Goal: Task Accomplishment & Management: Manage account settings

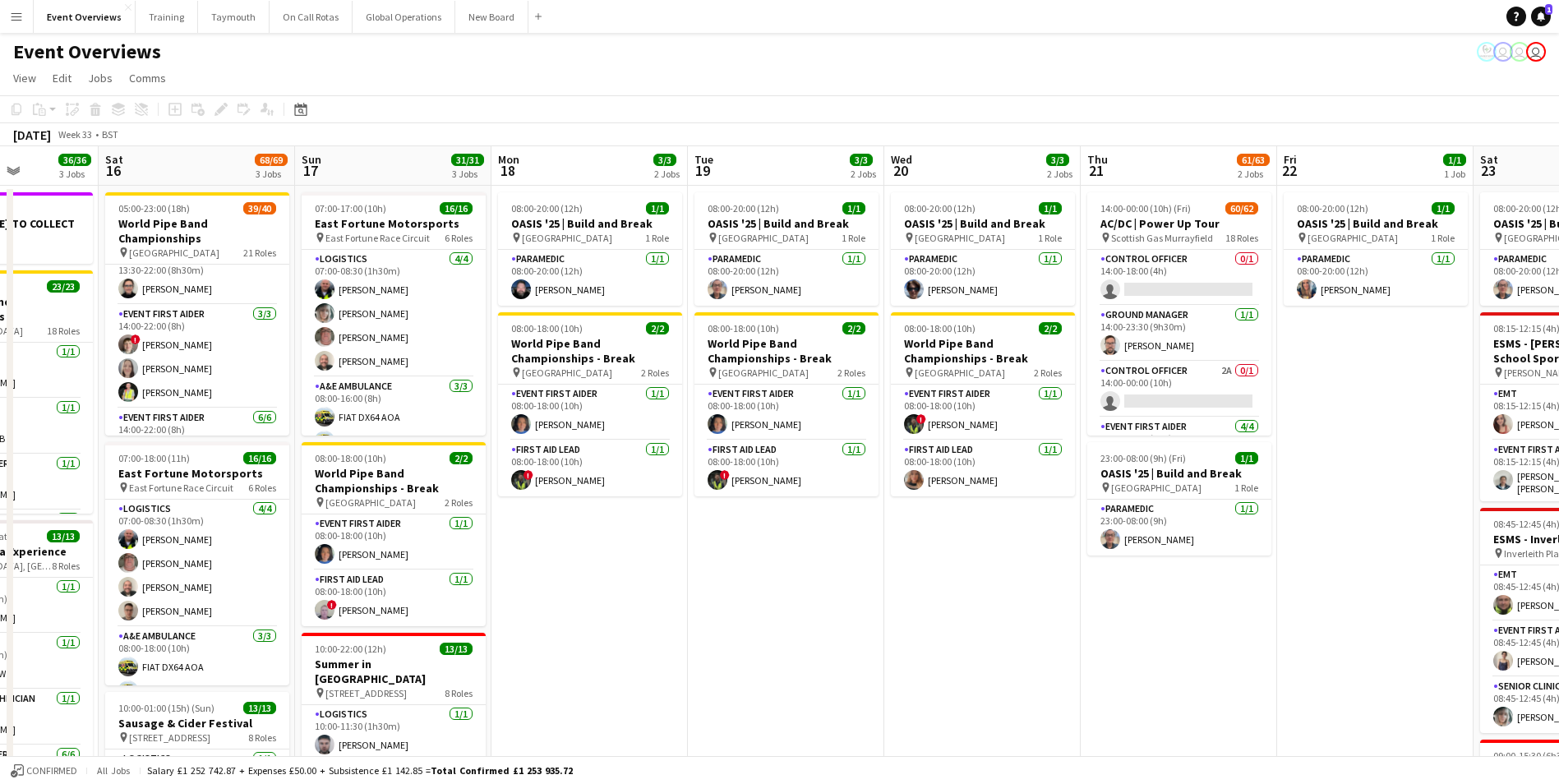
scroll to position [0, 492]
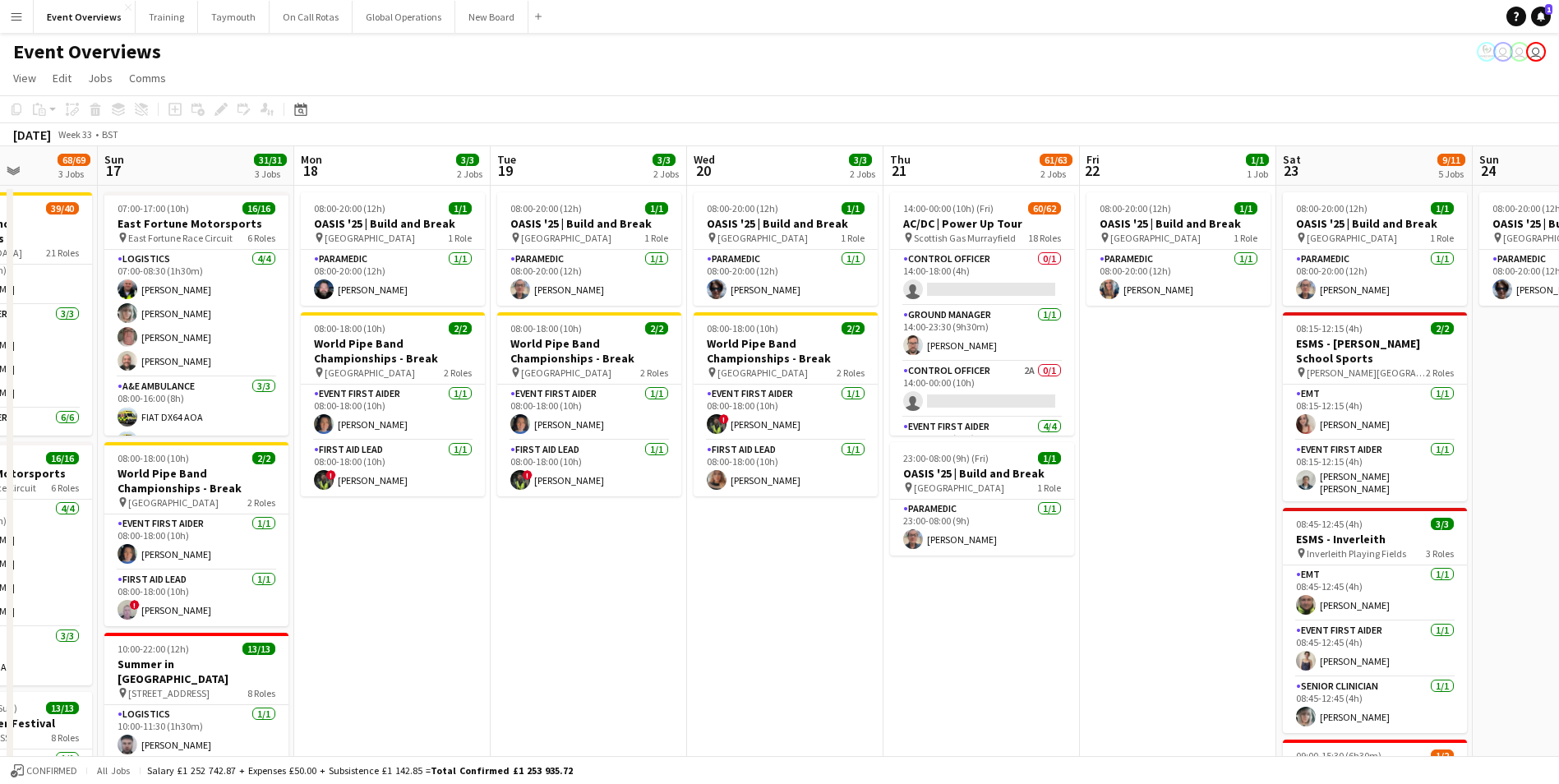
drag, startPoint x: 1347, startPoint y: 598, endPoint x: 659, endPoint y: 624, distance: 688.5
click at [659, 624] on app-calendar-viewport "Thu 14 4/4 3 Jobs Fri 15 36/36 3 Jobs Sat 16 68/69 3 Jobs Sun 17 31/31 3 Jobs M…" at bounding box center [779, 667] width 1559 height 1041
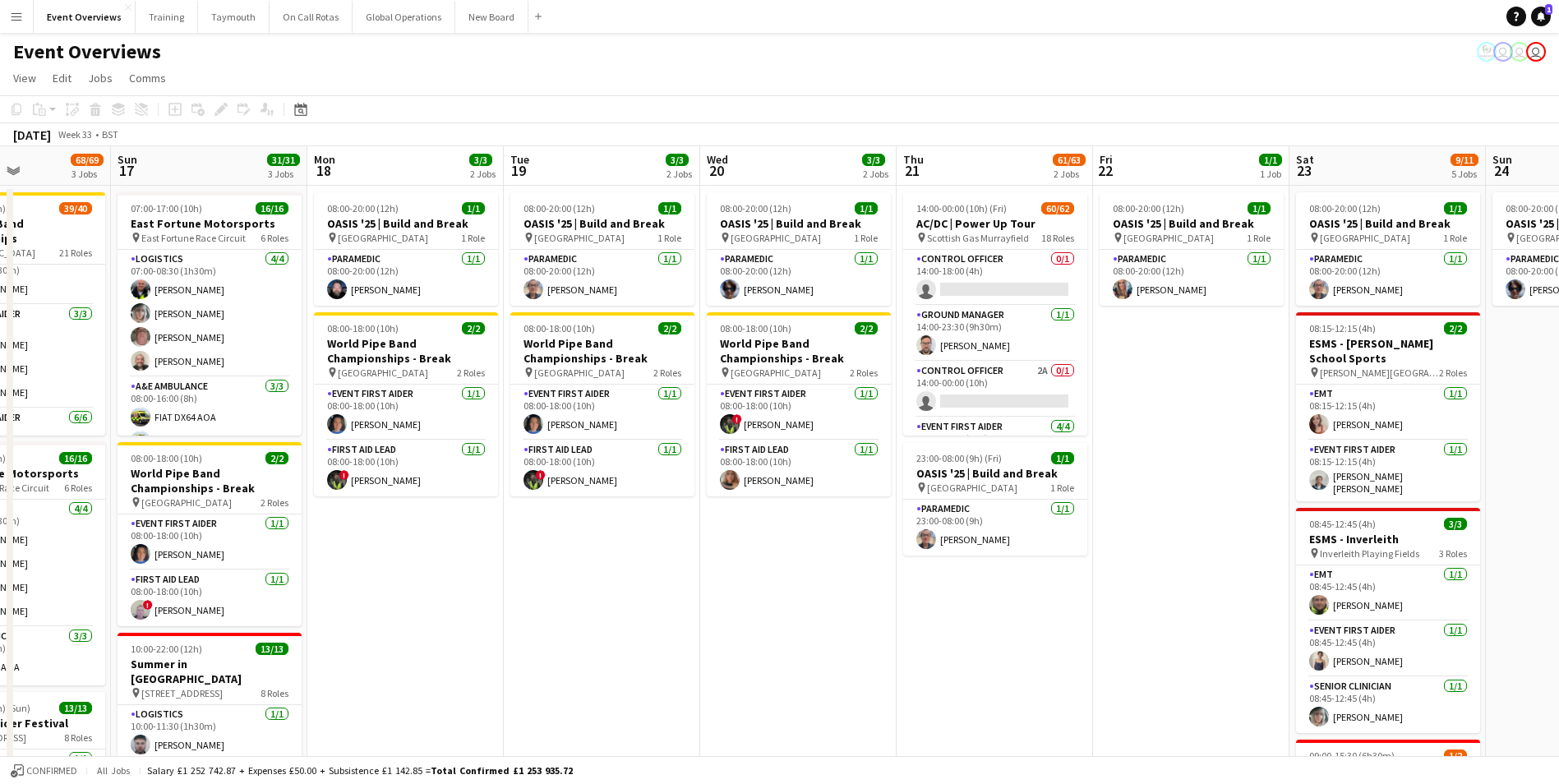
drag, startPoint x: 1190, startPoint y: 624, endPoint x: 1002, endPoint y: 654, distance: 190.4
click at [1002, 654] on app-calendar-viewport "Thu 14 4/4 3 Jobs Fri 15 36/36 3 Jobs Sat 16 68/69 3 Jobs Sun 17 31/31 3 Jobs M…" at bounding box center [779, 667] width 1559 height 1041
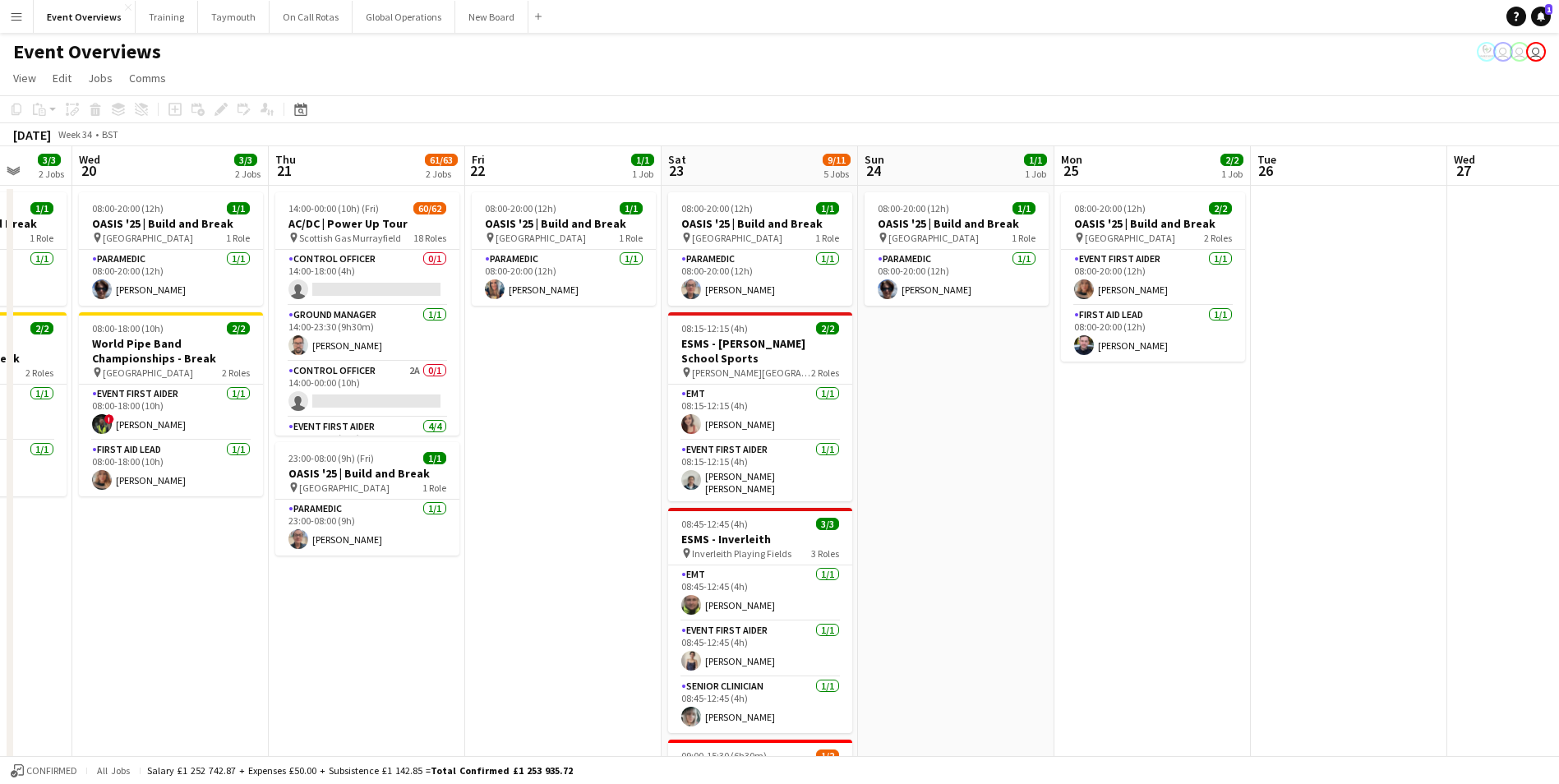
drag, startPoint x: 1004, startPoint y: 642, endPoint x: 536, endPoint y: 664, distance: 468.5
click at [536, 664] on app-calendar-viewport "Sun 17 31/31 3 Jobs Mon 18 3/3 2 Jobs Tue 19 3/3 2 Jobs Wed 20 3/3 2 Jobs Thu 2…" at bounding box center [779, 667] width 1559 height 1041
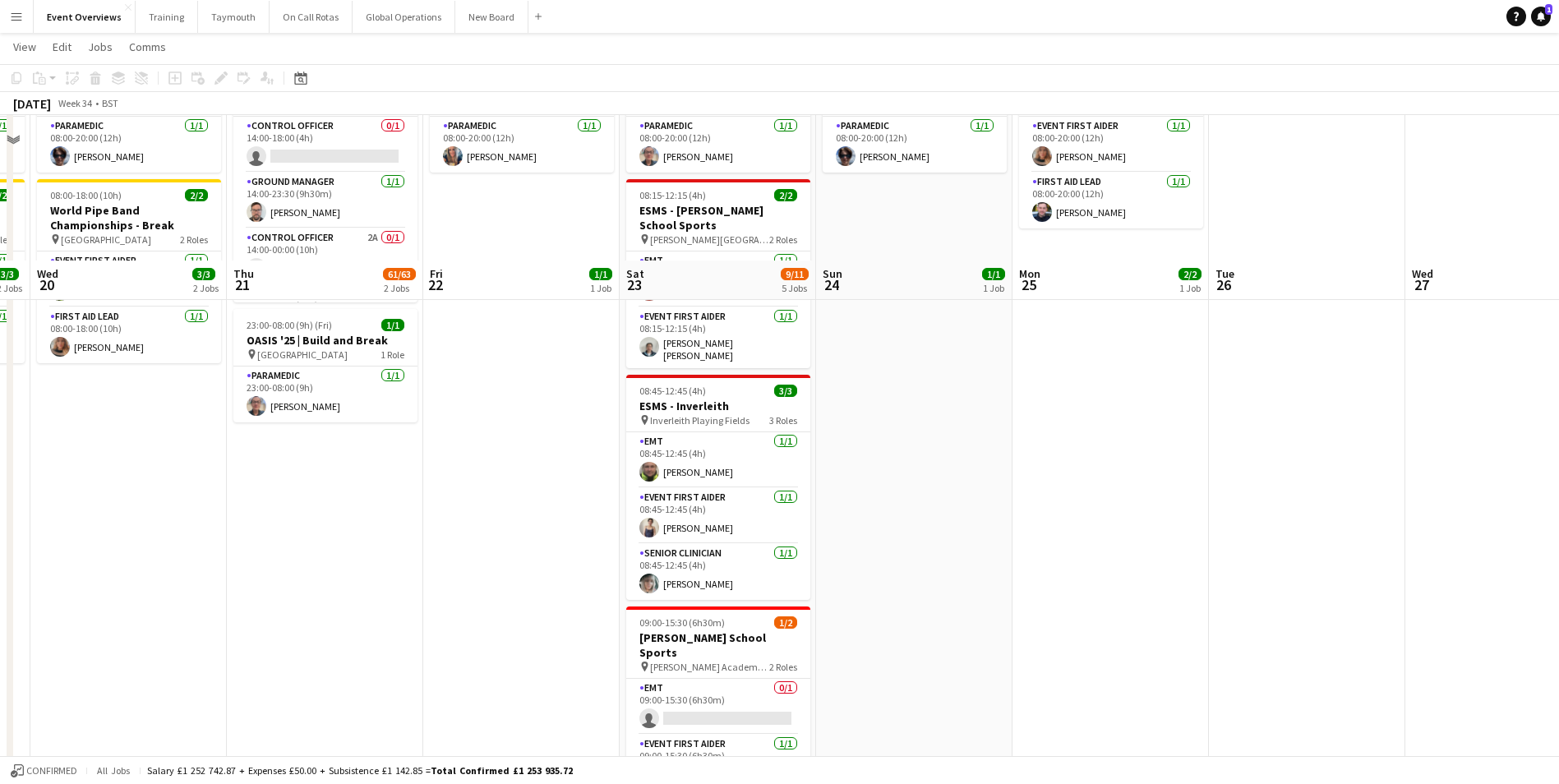
scroll to position [411, 0]
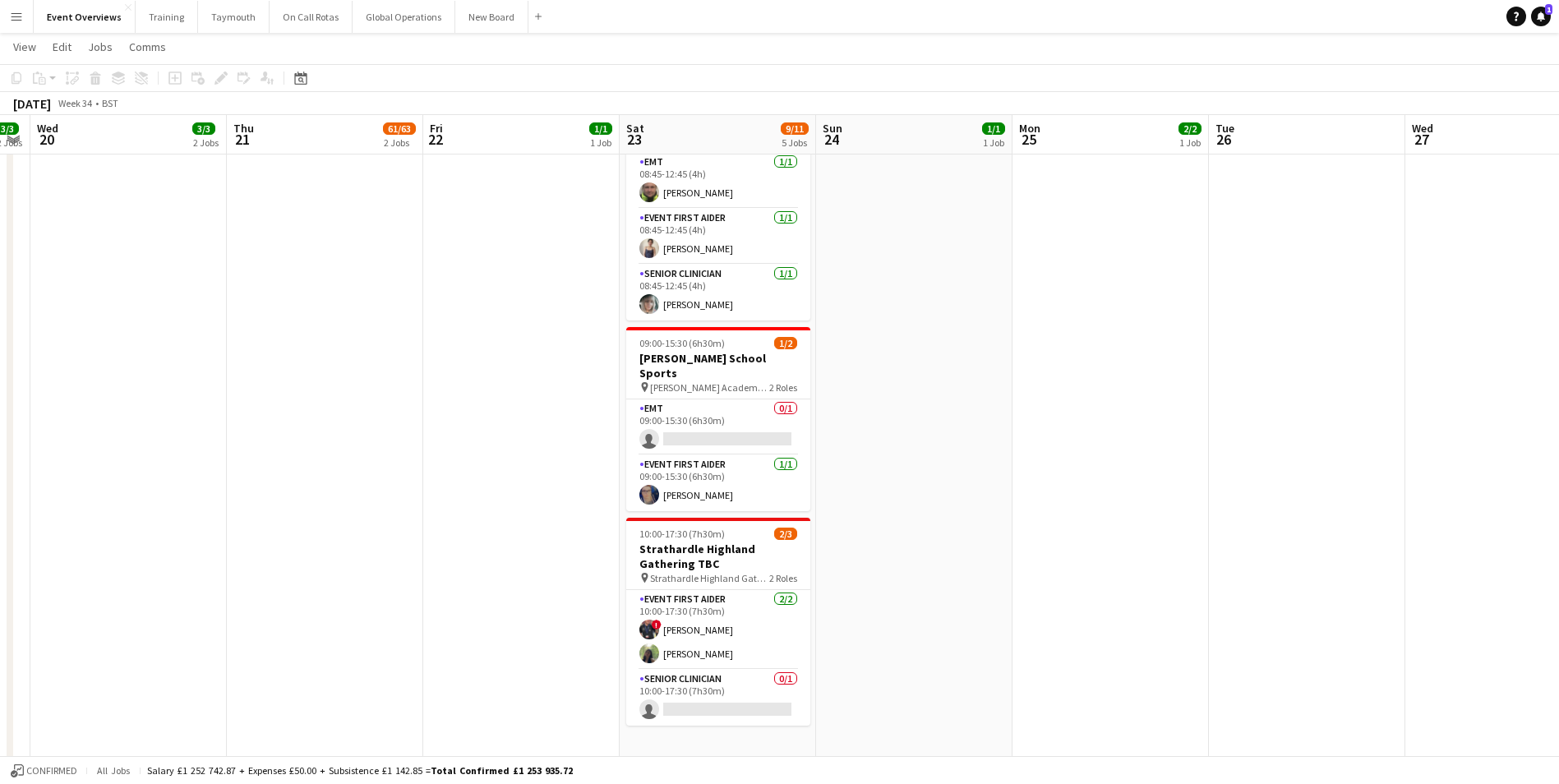
click at [17, 19] on app-icon "Menu" at bounding box center [17, 17] width 13 height 13
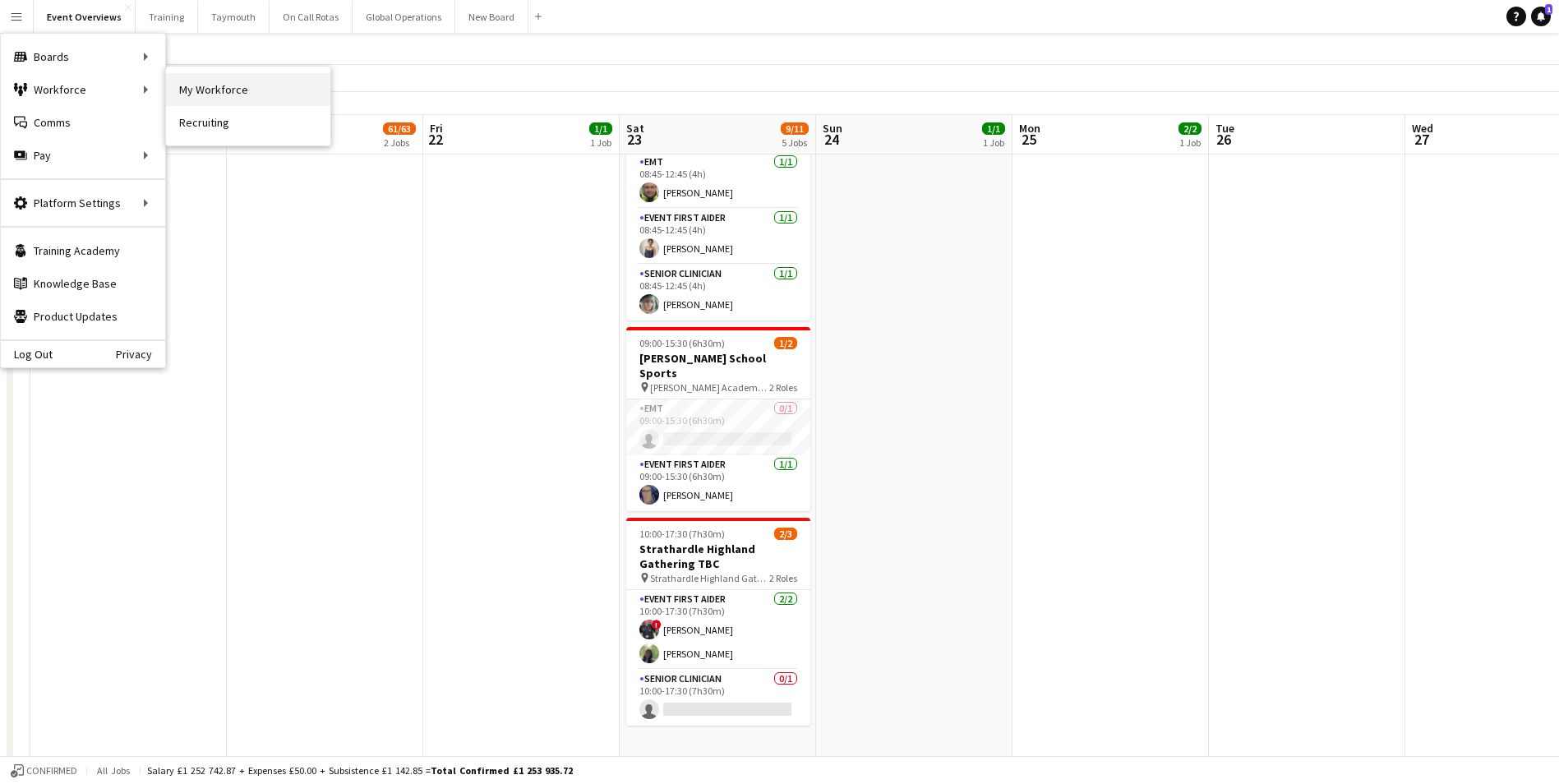
click at [215, 91] on link "My Workforce" at bounding box center [247, 89] width 164 height 32
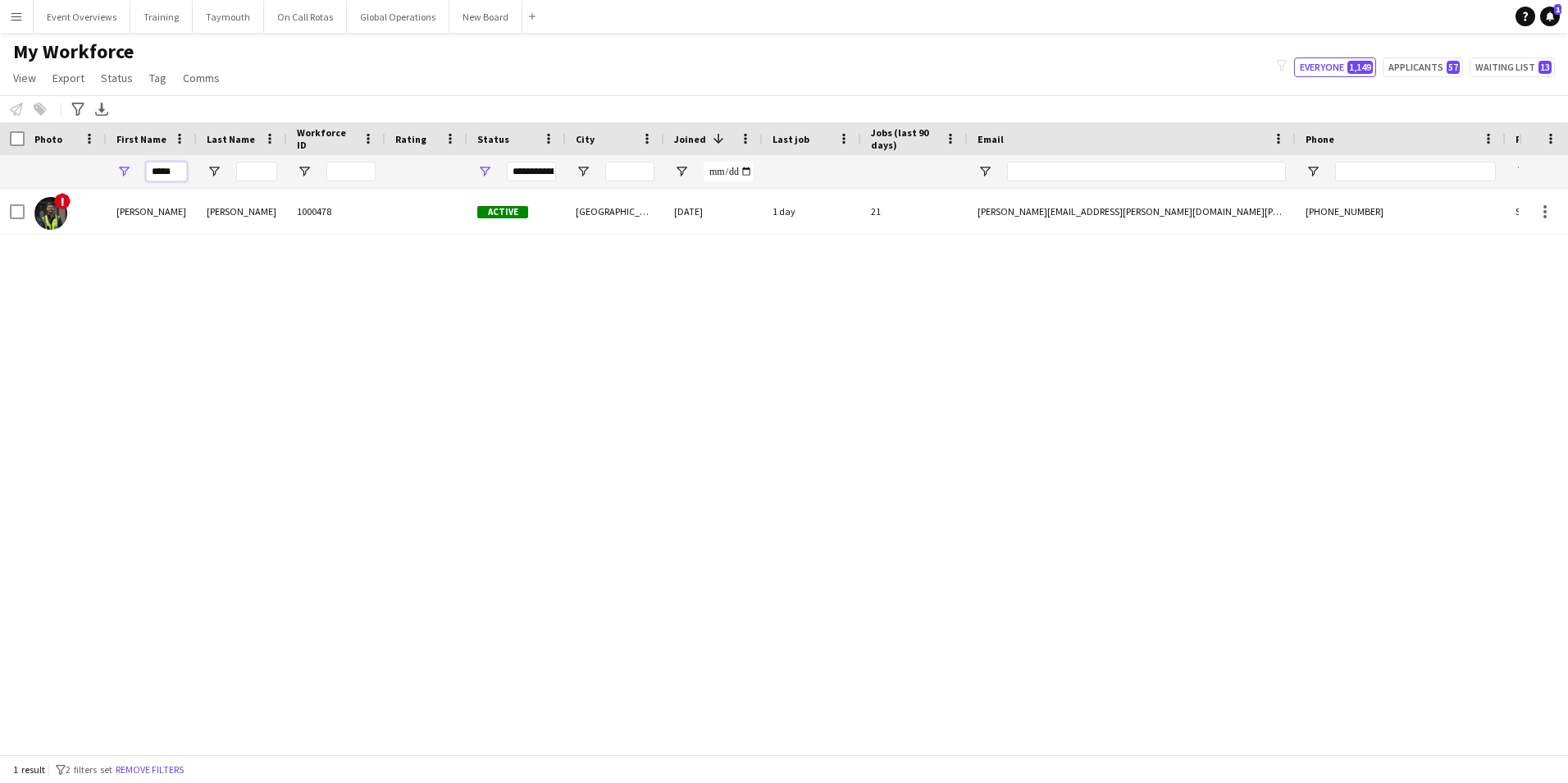
click at [178, 171] on input "*****" at bounding box center [166, 171] width 41 height 20
type input "*"
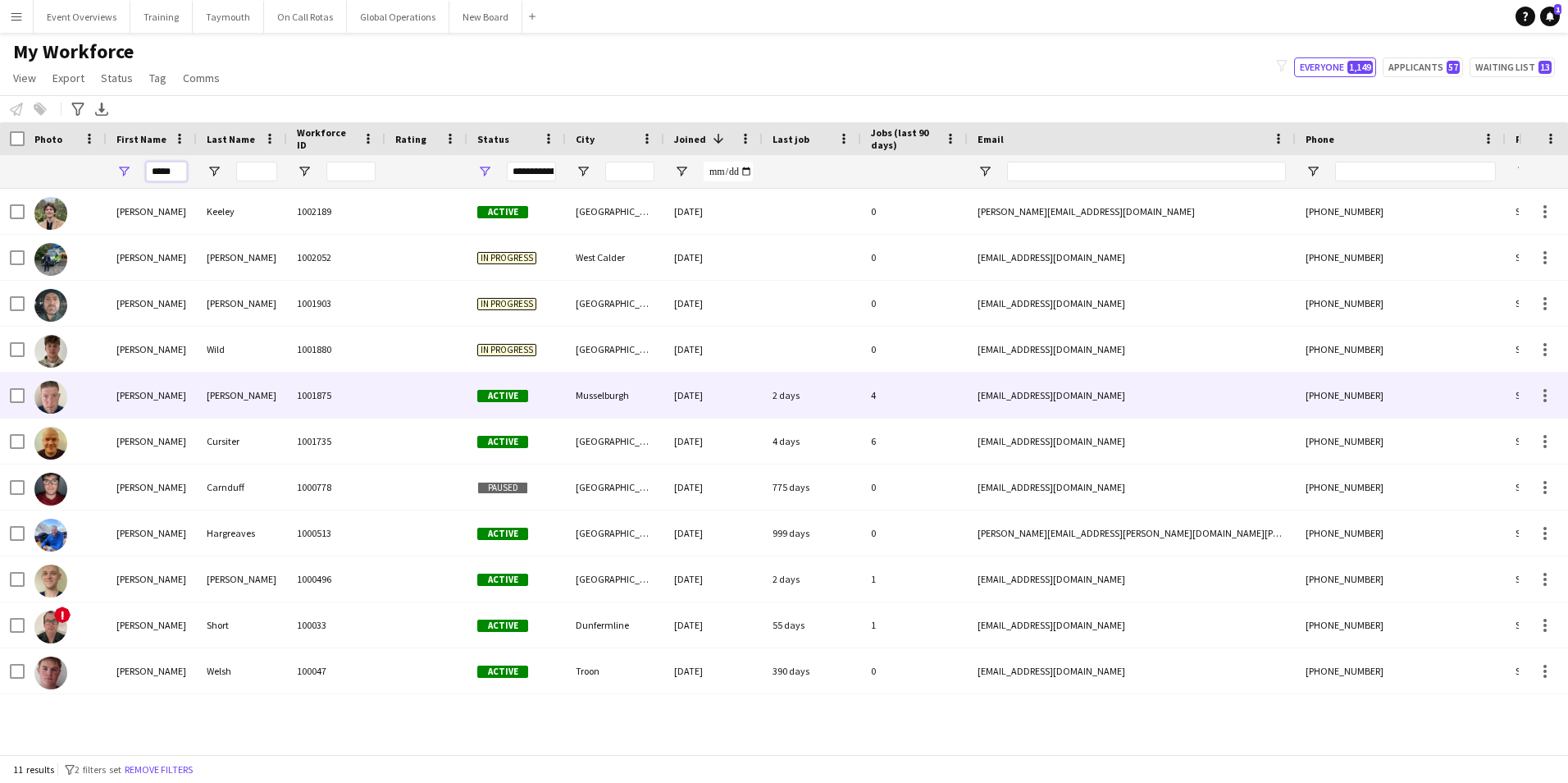
type input "*****"
click at [128, 399] on div "[PERSON_NAME]" at bounding box center [151, 395] width 90 height 45
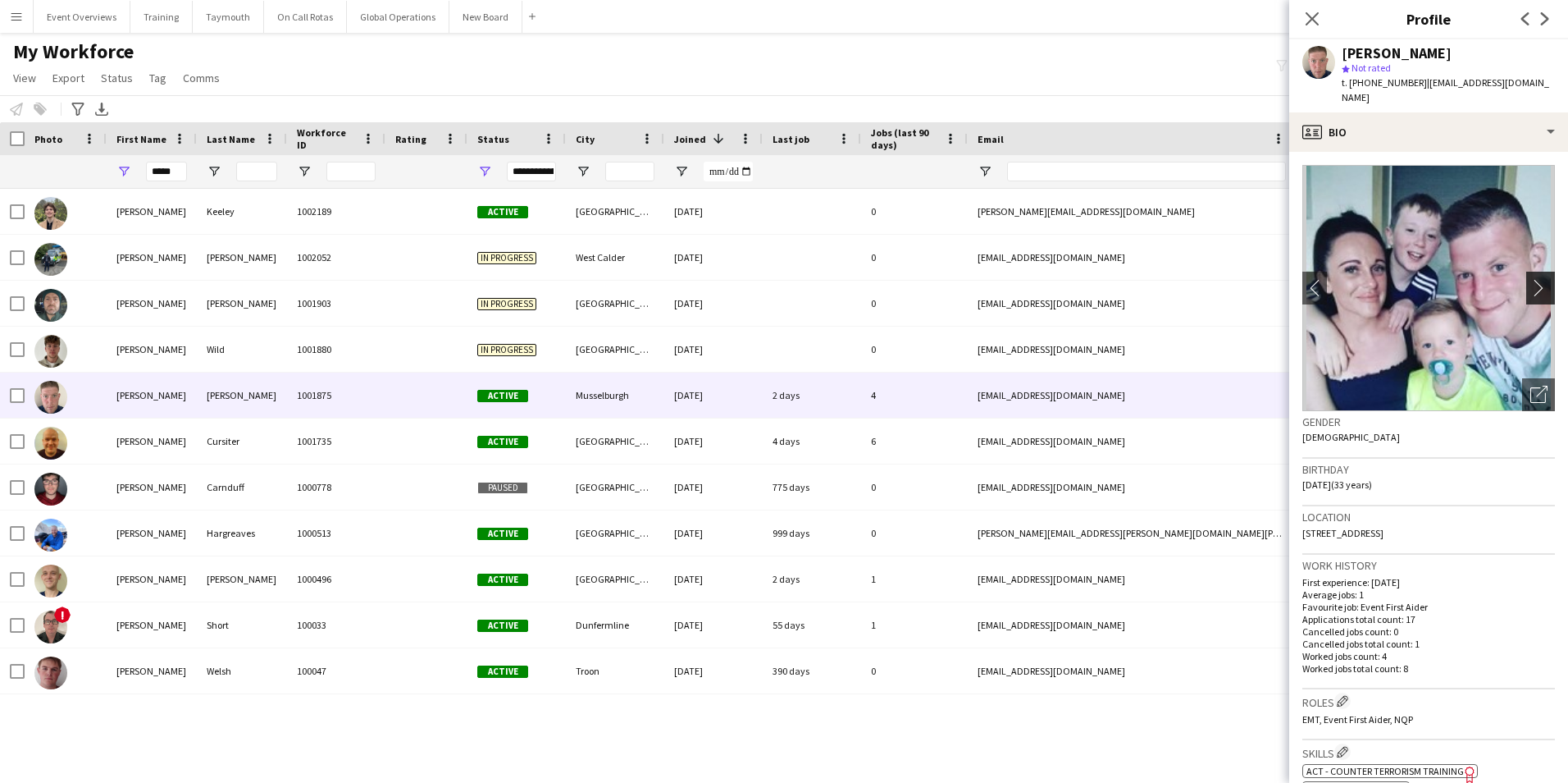
click at [1531, 279] on app-icon "chevron-right" at bounding box center [1543, 287] width 26 height 17
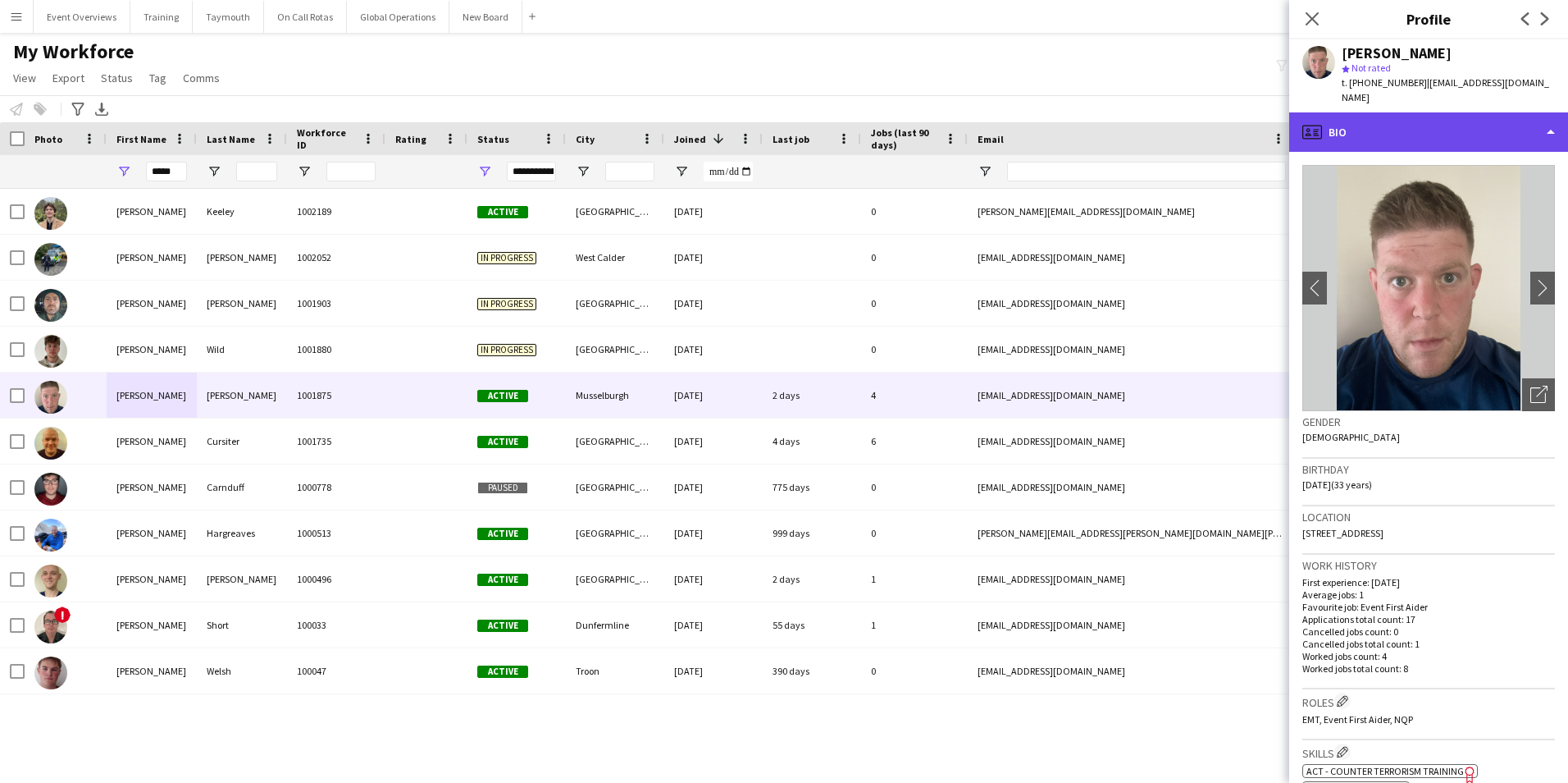
click at [1357, 119] on div "profile Bio" at bounding box center [1428, 131] width 279 height 39
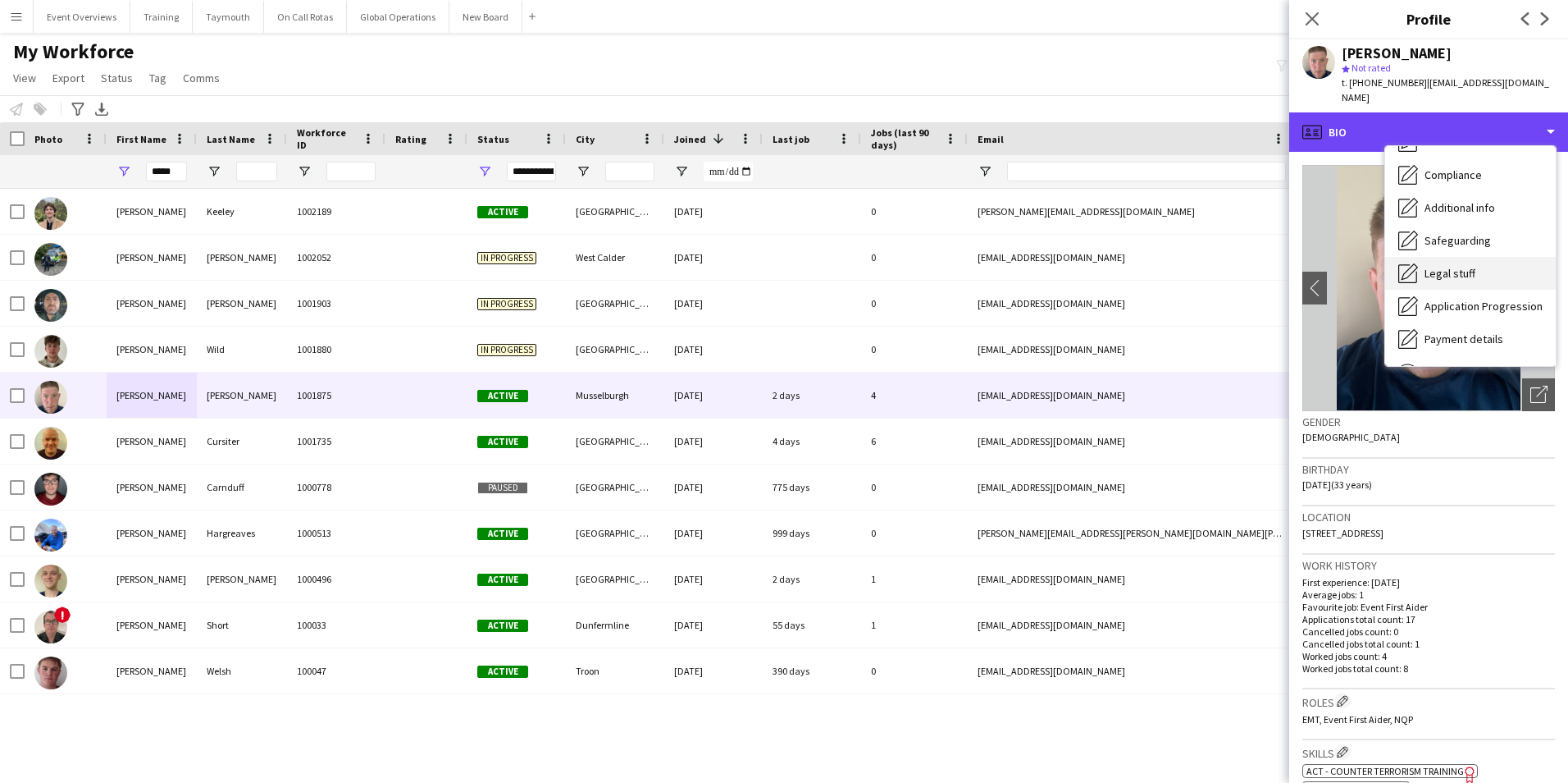
scroll to position [246, 0]
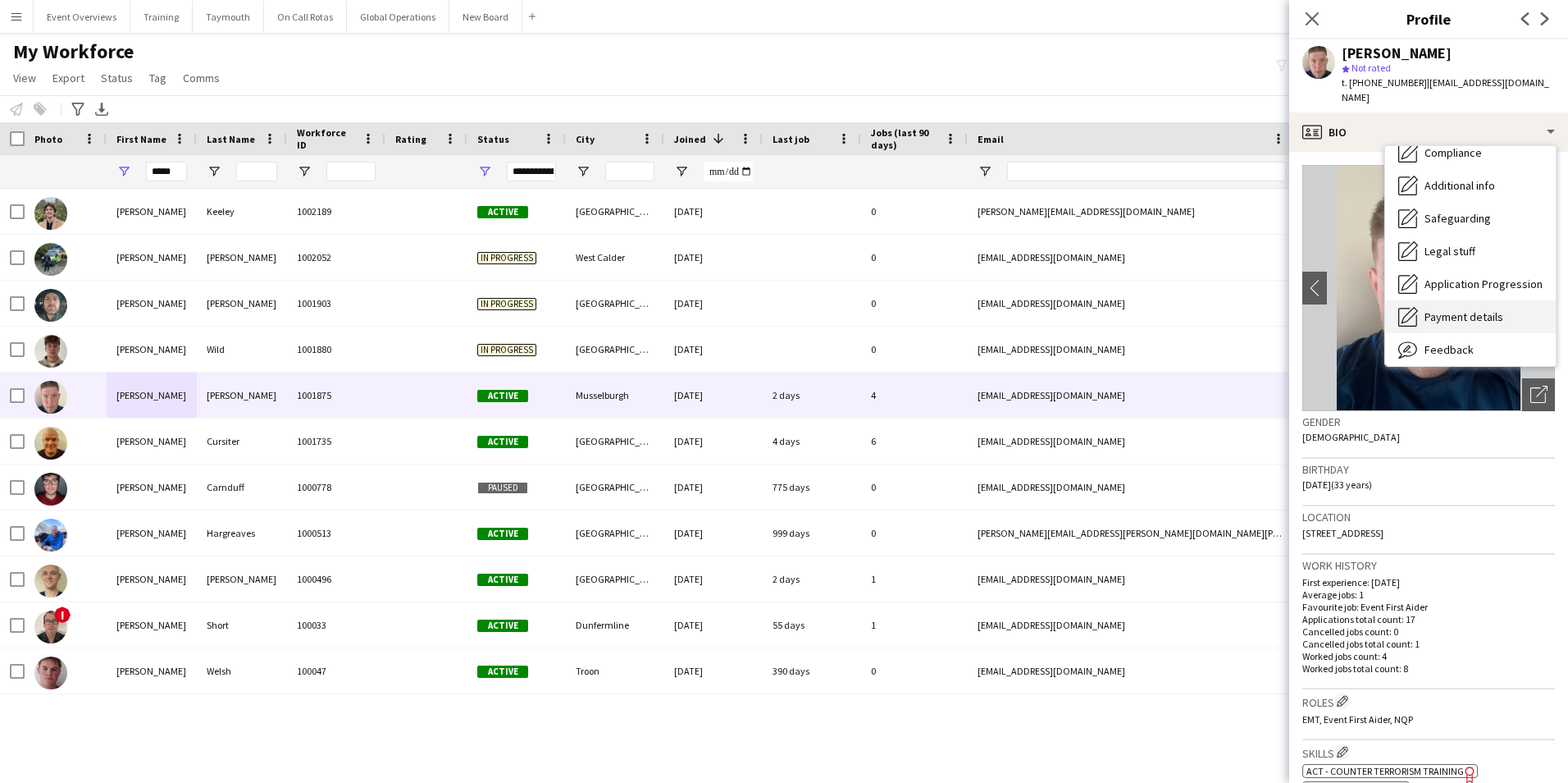
click at [1450, 300] on div "Payment details Payment details" at bounding box center [1471, 316] width 171 height 32
